Goal: Task Accomplishment & Management: Use online tool/utility

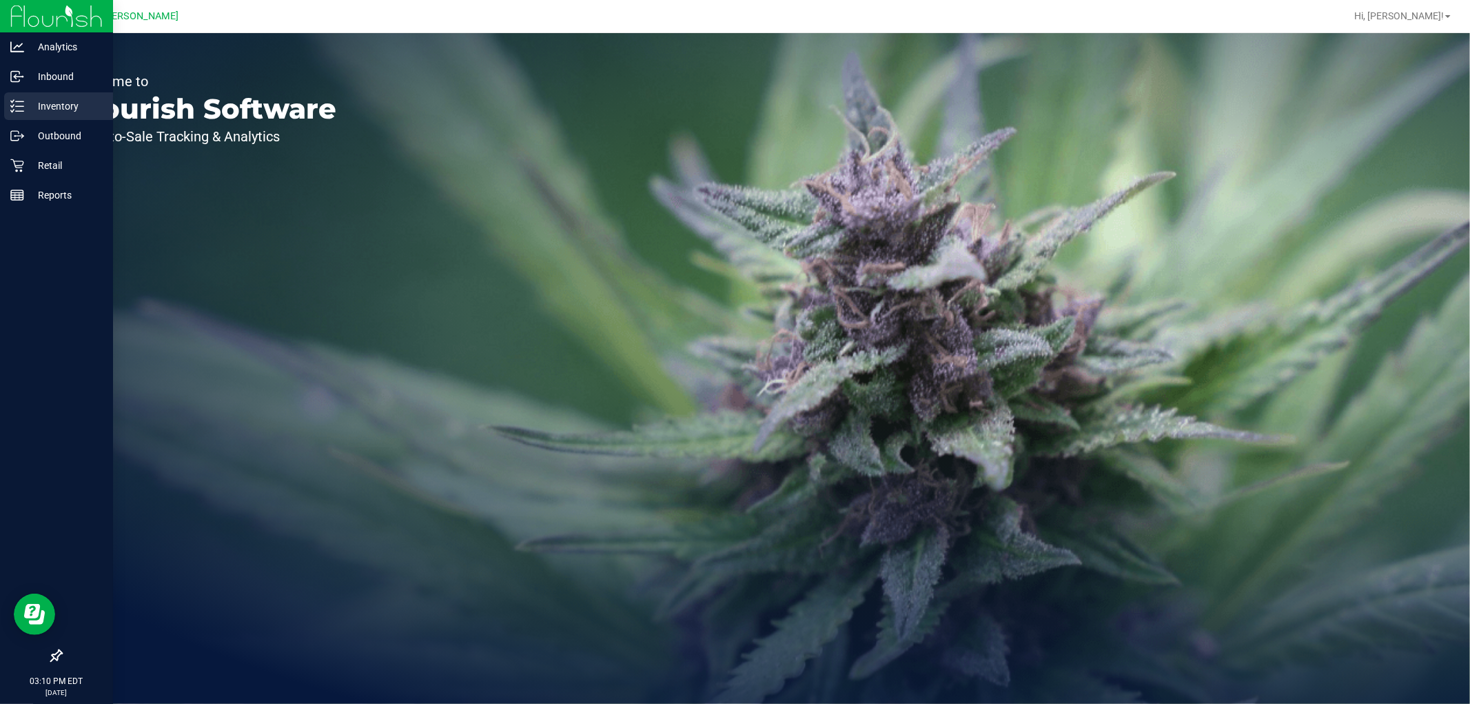
click at [37, 96] on div "Inventory" at bounding box center [58, 106] width 109 height 28
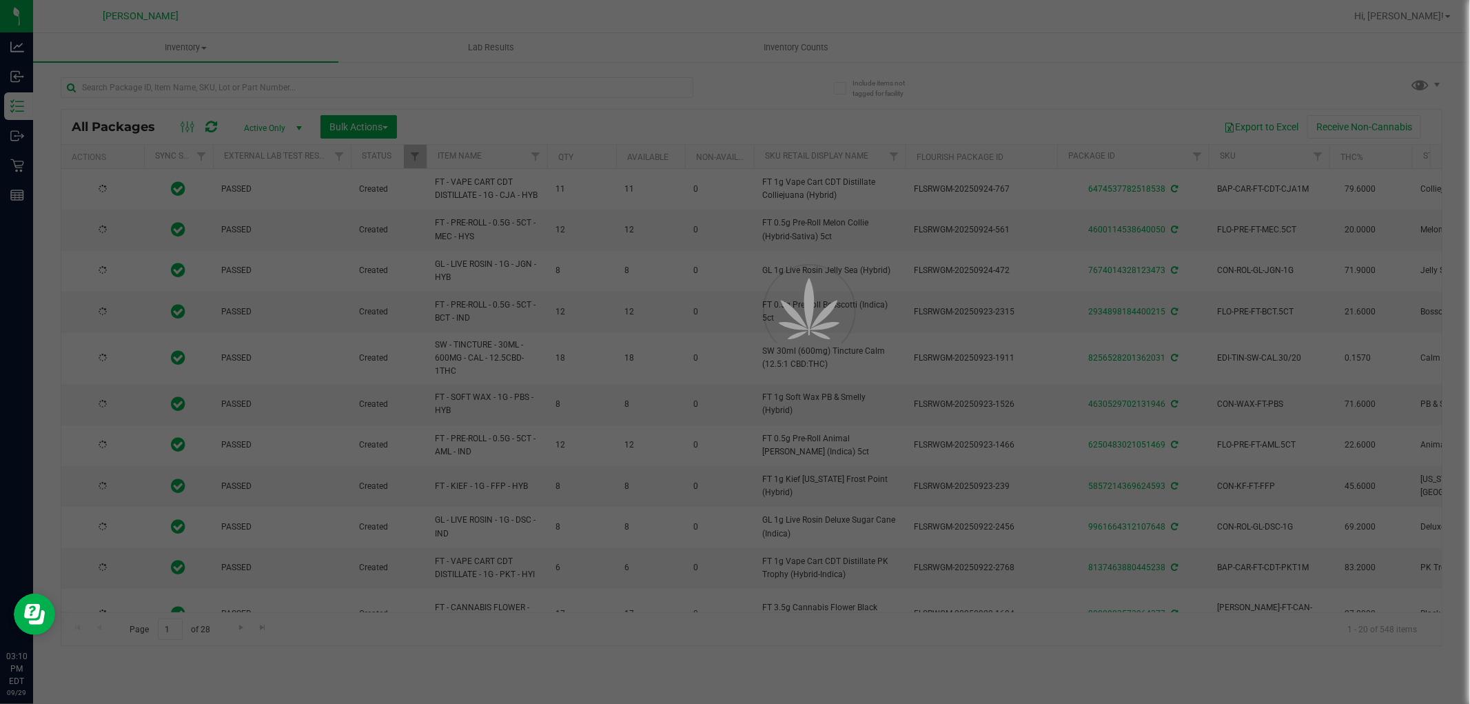
click at [258, 87] on div at bounding box center [735, 352] width 1470 height 704
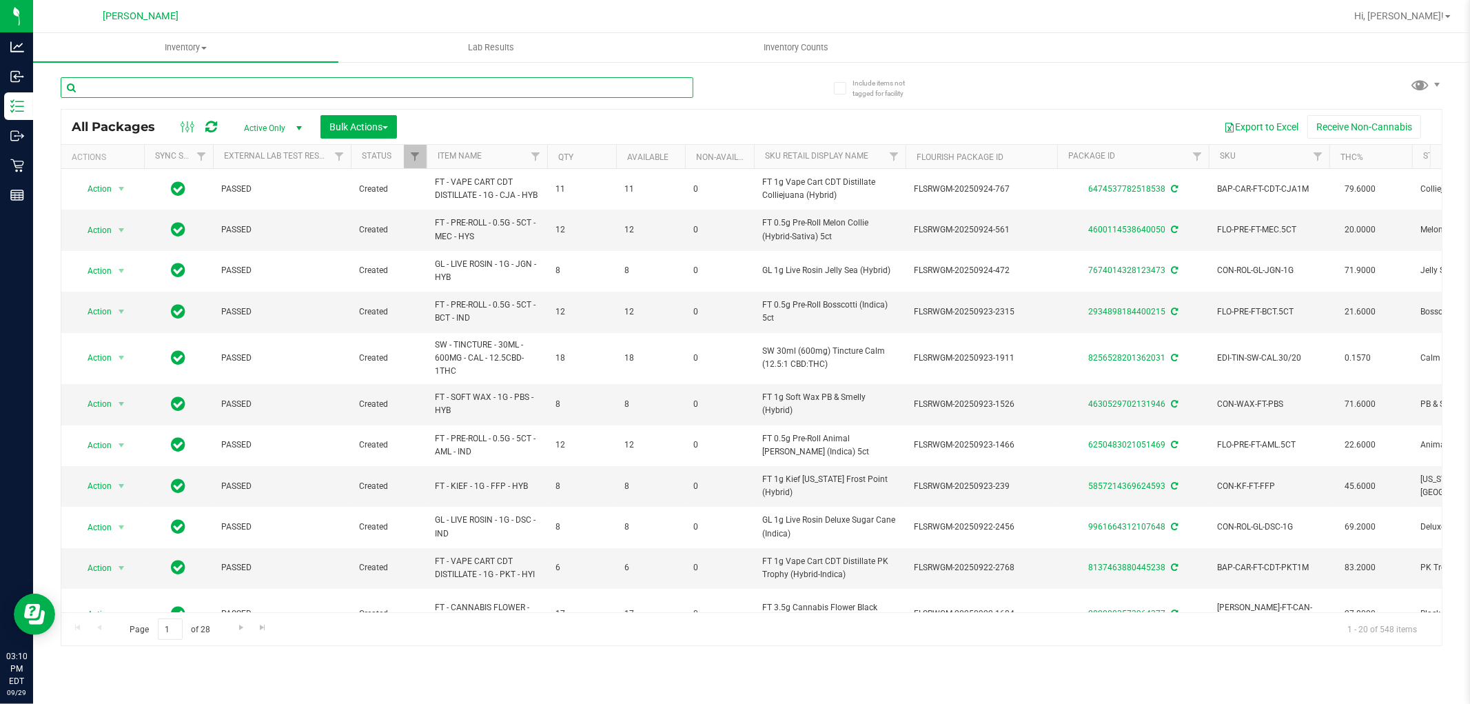
click at [258, 87] on input "text" at bounding box center [377, 87] width 633 height 21
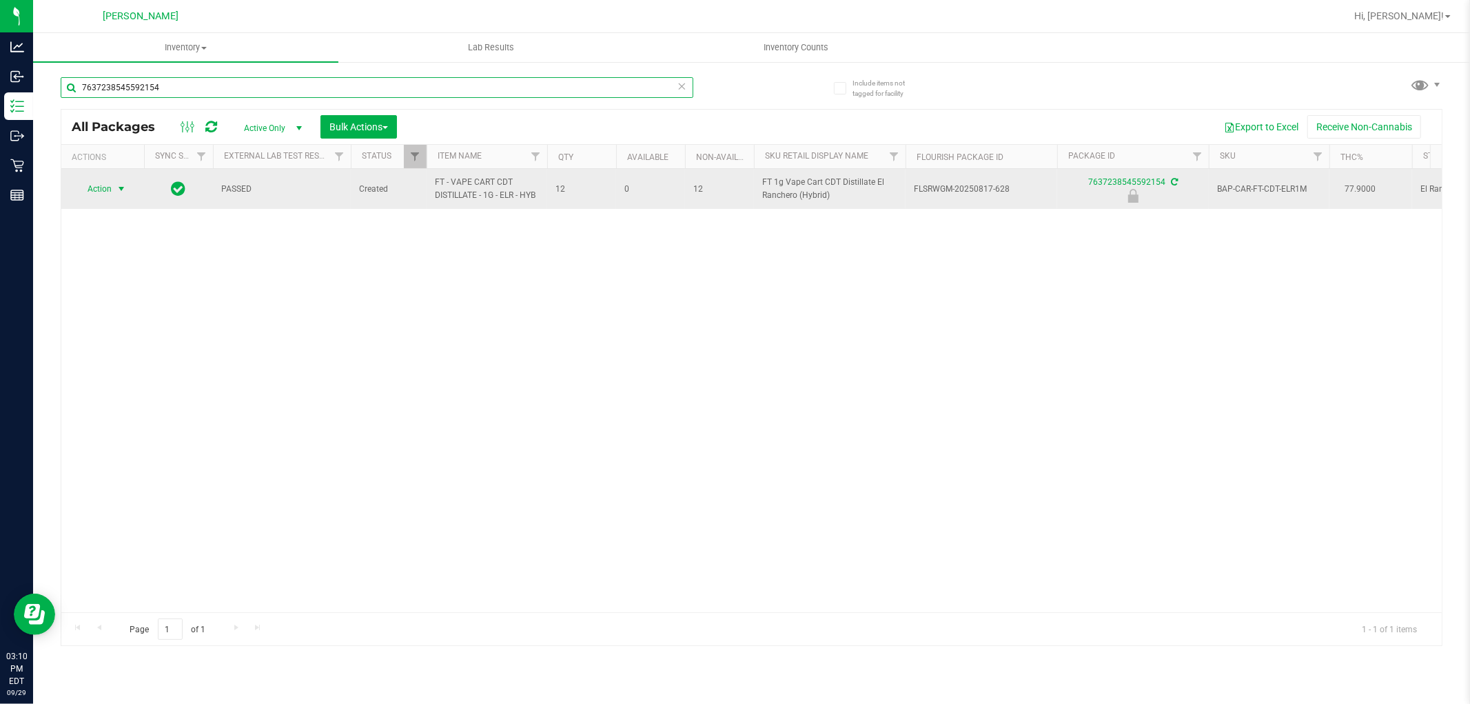
type input "7637238545592154"
click at [105, 187] on span "Action" at bounding box center [93, 188] width 37 height 19
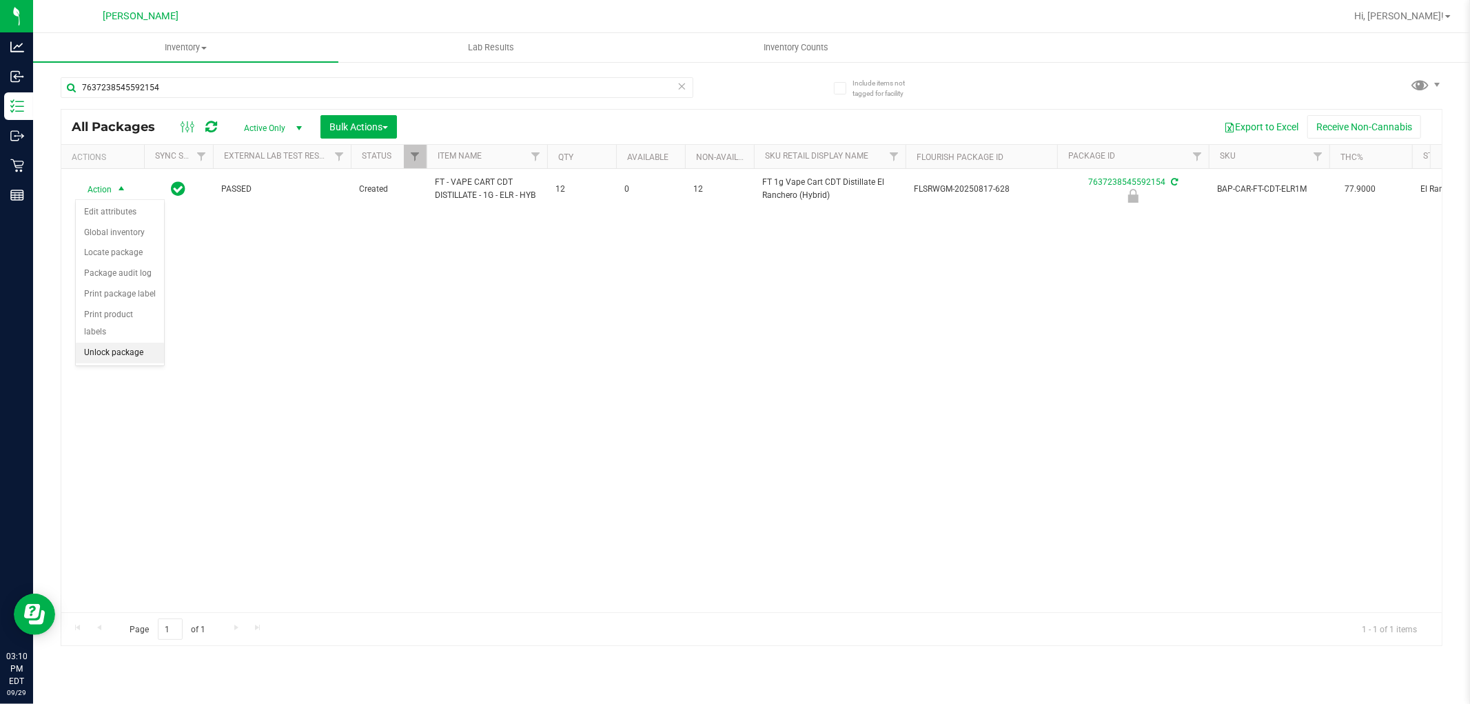
click at [145, 349] on li "Unlock package" at bounding box center [120, 353] width 88 height 21
